Goal: Answer question/provide support

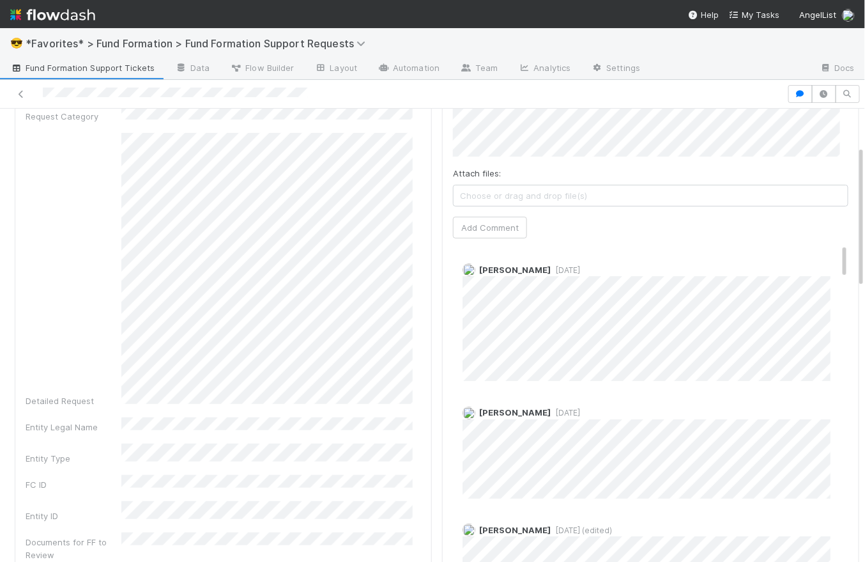
click at [567, 268] on span "5 days ago" at bounding box center [565, 270] width 29 height 10
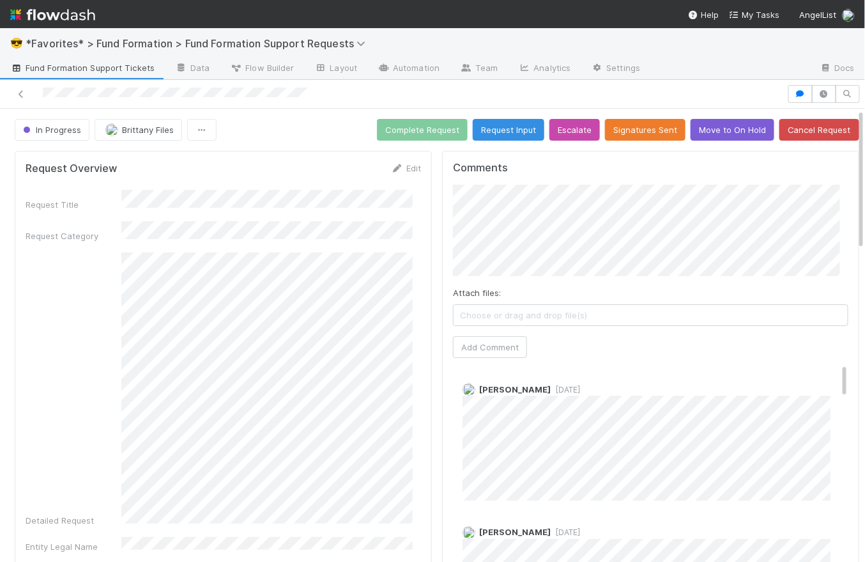
click at [307, 127] on div "In Progress Brittany Files Complete Request Request Input Escalate Signatures S…" at bounding box center [437, 130] width 845 height 22
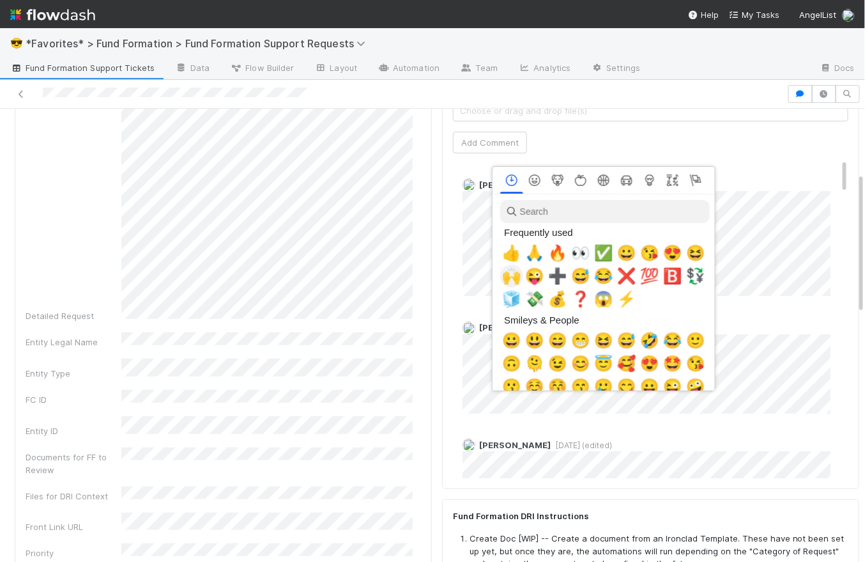
scroll to position [0, 3]
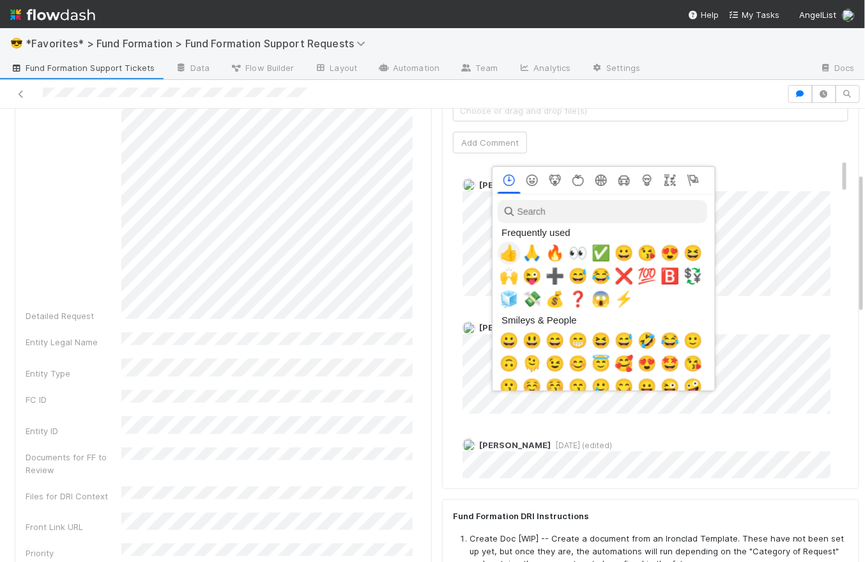
click at [515, 257] on span "👍" at bounding box center [509, 253] width 19 height 18
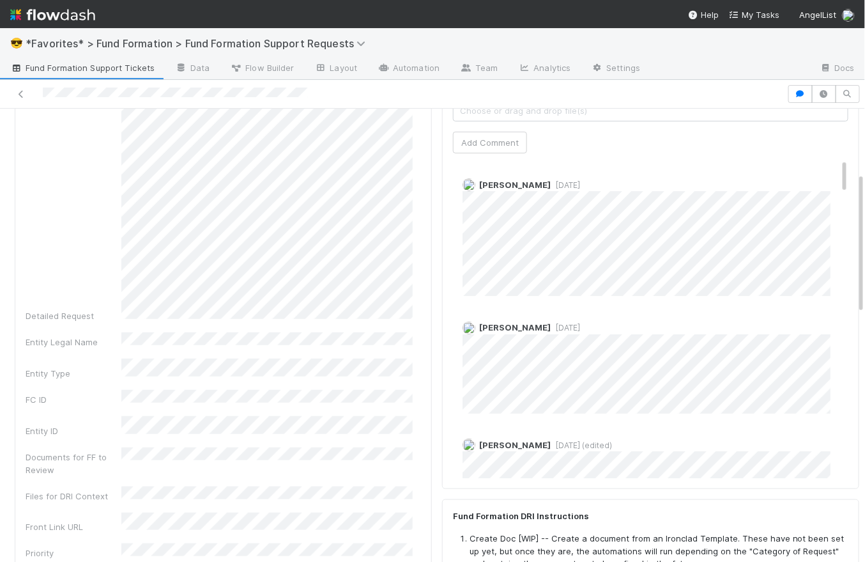
scroll to position [0, 0]
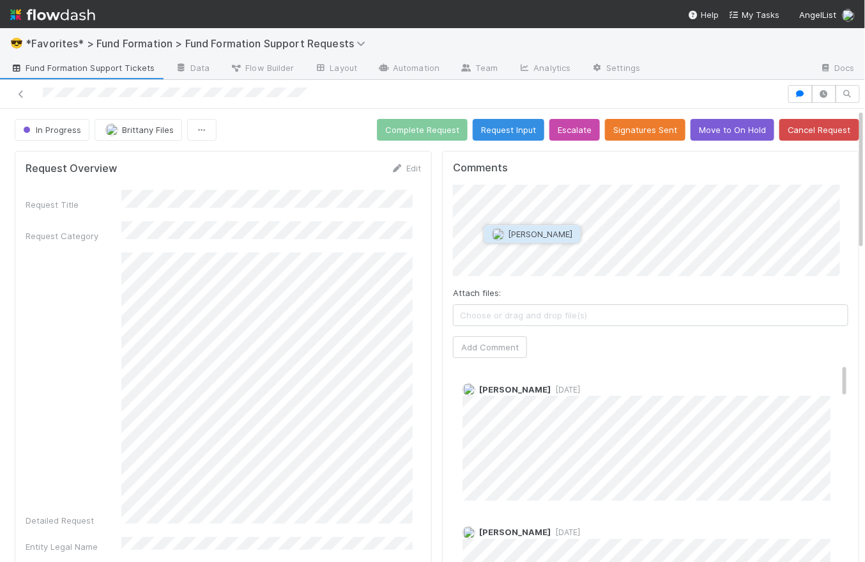
click at [547, 229] on span "[PERSON_NAME]" at bounding box center [541, 234] width 65 height 10
click at [505, 252] on span "[PERSON_NAME]" at bounding box center [510, 257] width 65 height 10
click at [505, 348] on button "Add Comment" at bounding box center [490, 347] width 74 height 22
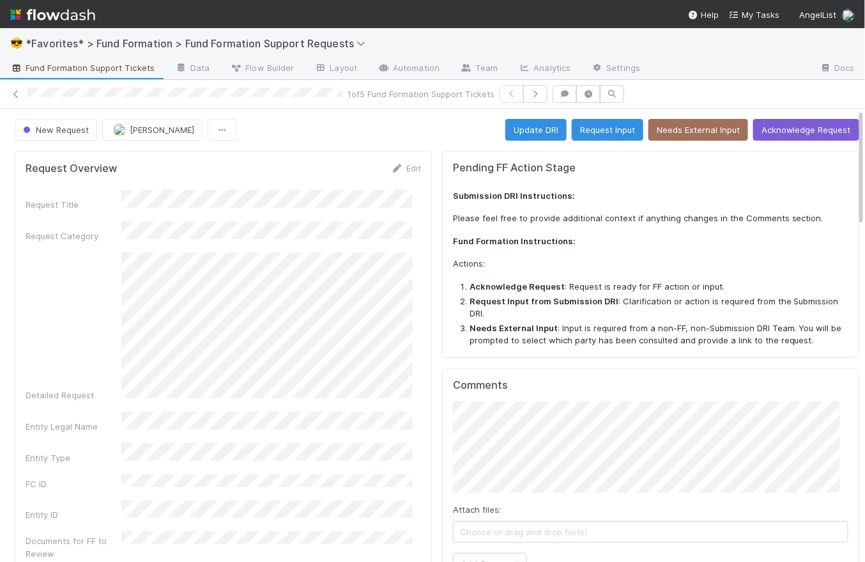
click at [372, 136] on div "New Request [PERSON_NAME] Update DRI Request Input Needs External Input Acknowl…" at bounding box center [437, 130] width 845 height 22
click at [128, 66] on span "Fund Formation Support Tickets" at bounding box center [82, 67] width 144 height 13
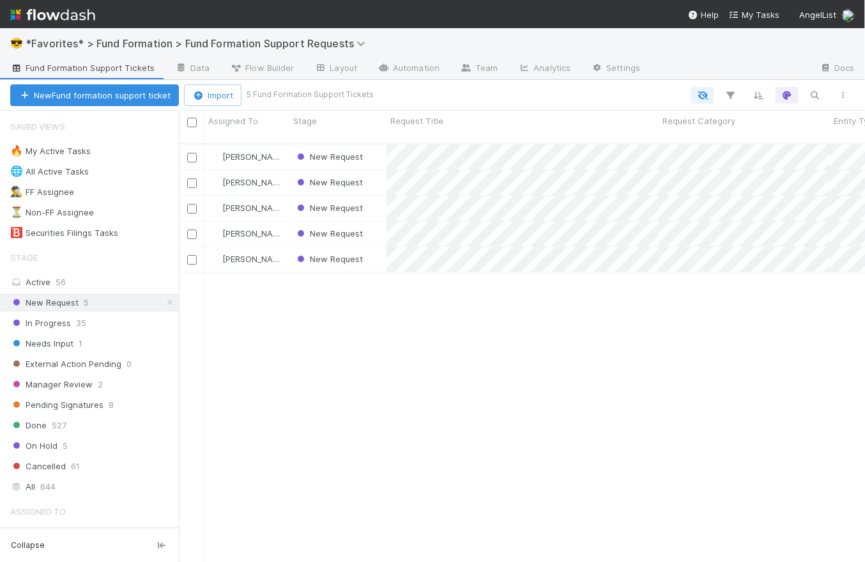
scroll to position [420, 677]
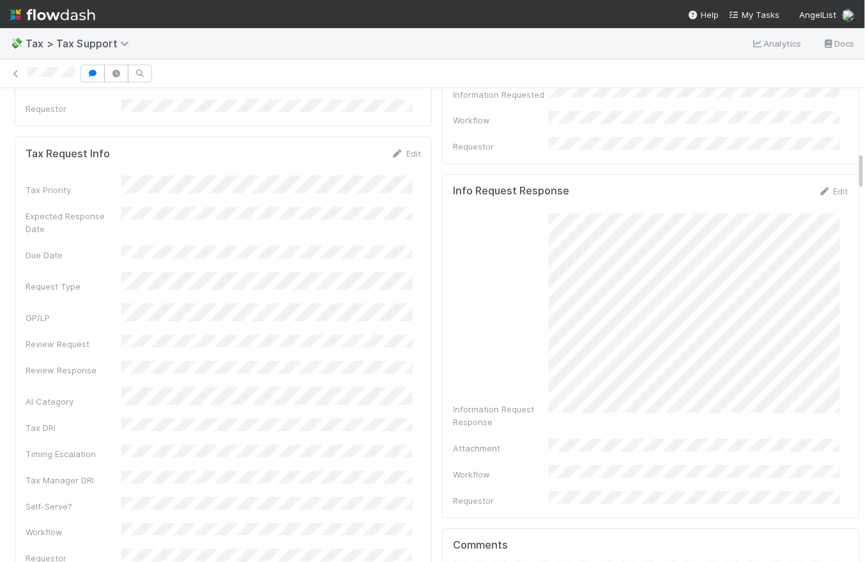
scroll to position [1165, 0]
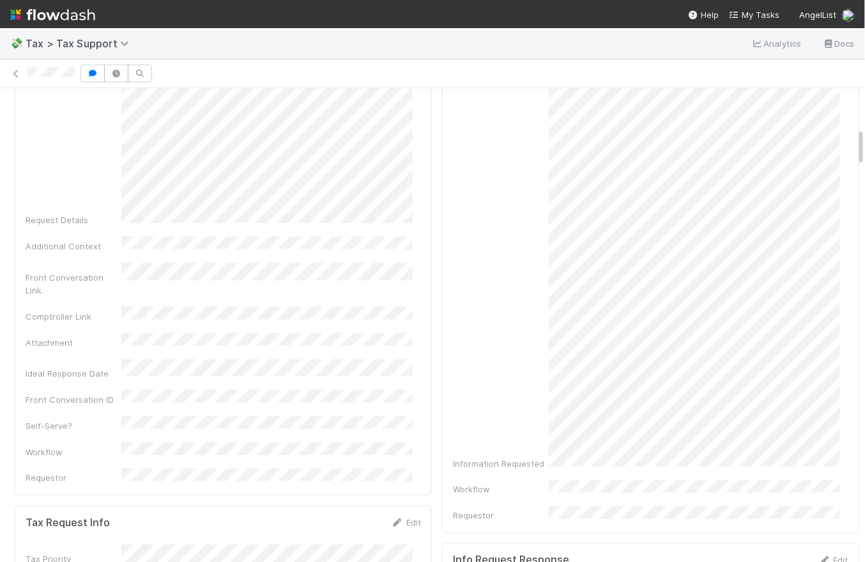
scroll to position [493, 0]
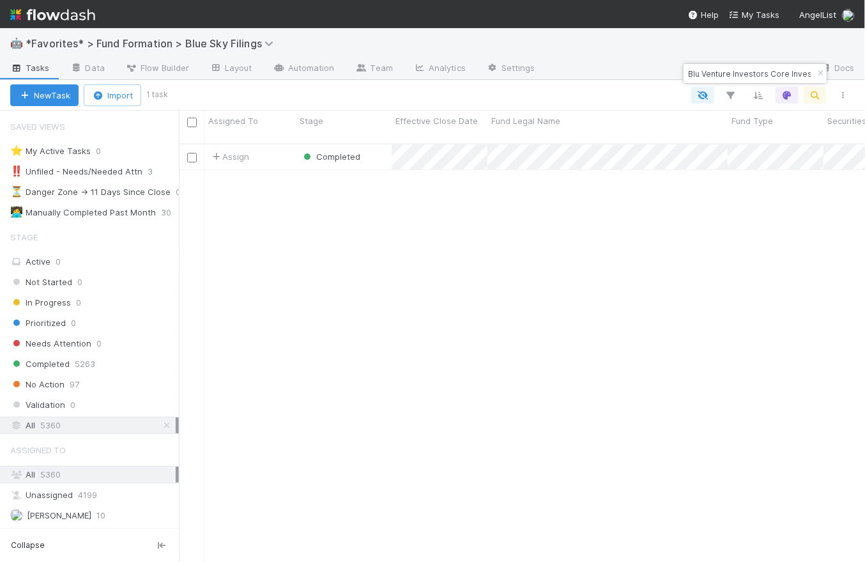
scroll to position [420, 677]
click at [821, 70] on icon "button" at bounding box center [820, 74] width 13 height 8
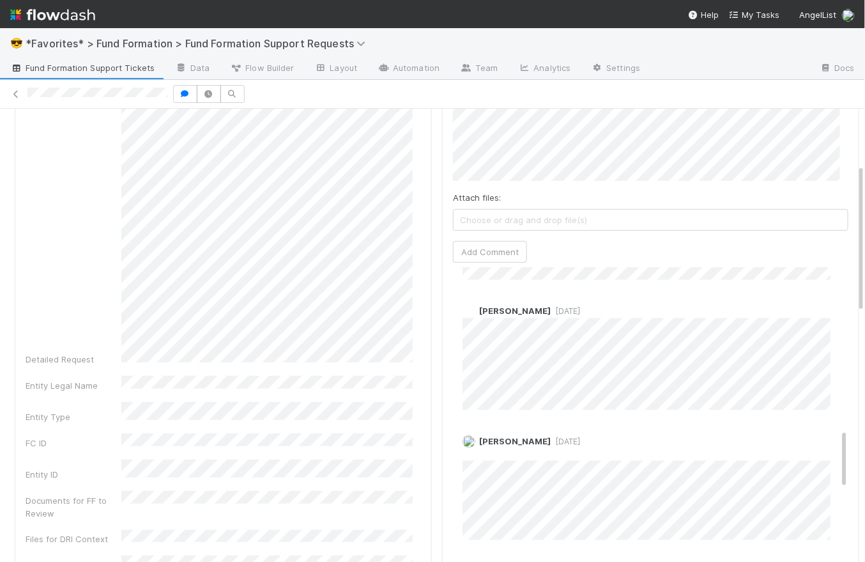
scroll to position [1088, 0]
